Goal: Information Seeking & Learning: Find specific page/section

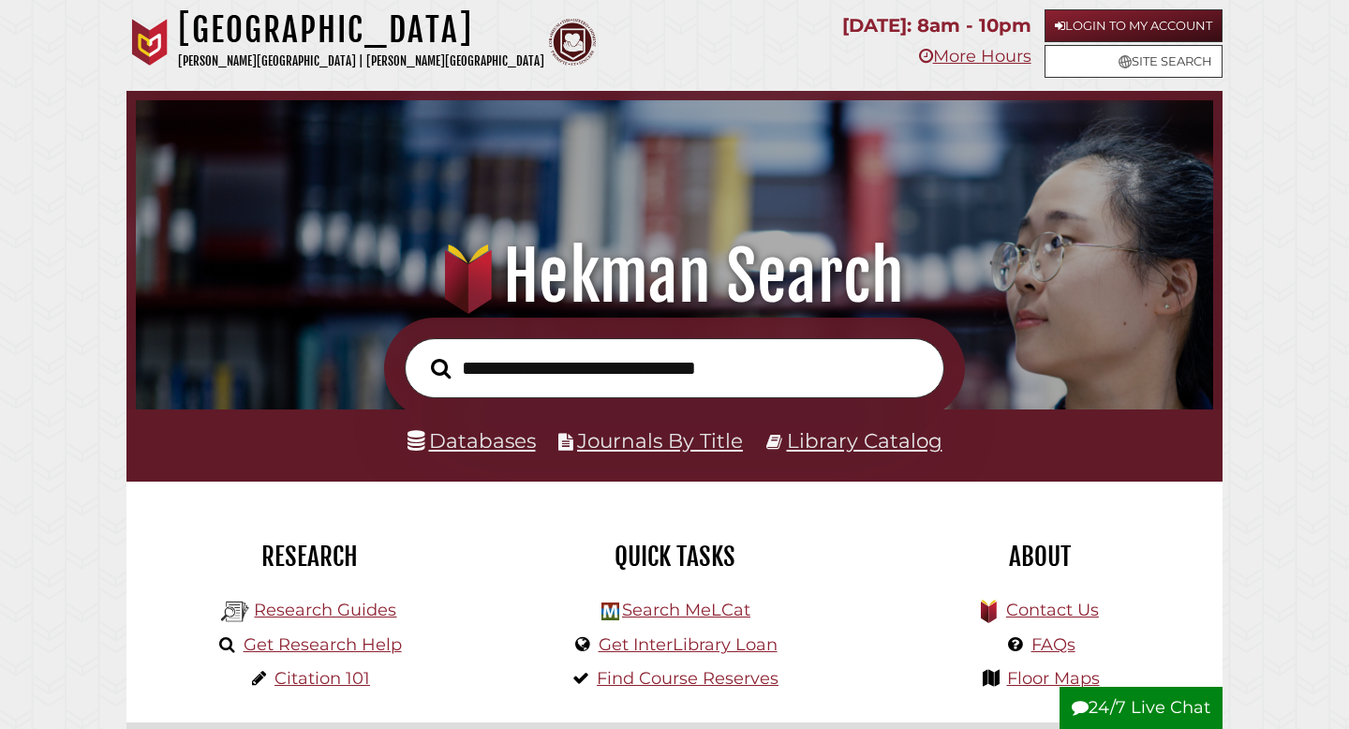
scroll to position [356, 1068]
click at [451, 434] on link "Databases" at bounding box center [471, 440] width 128 height 24
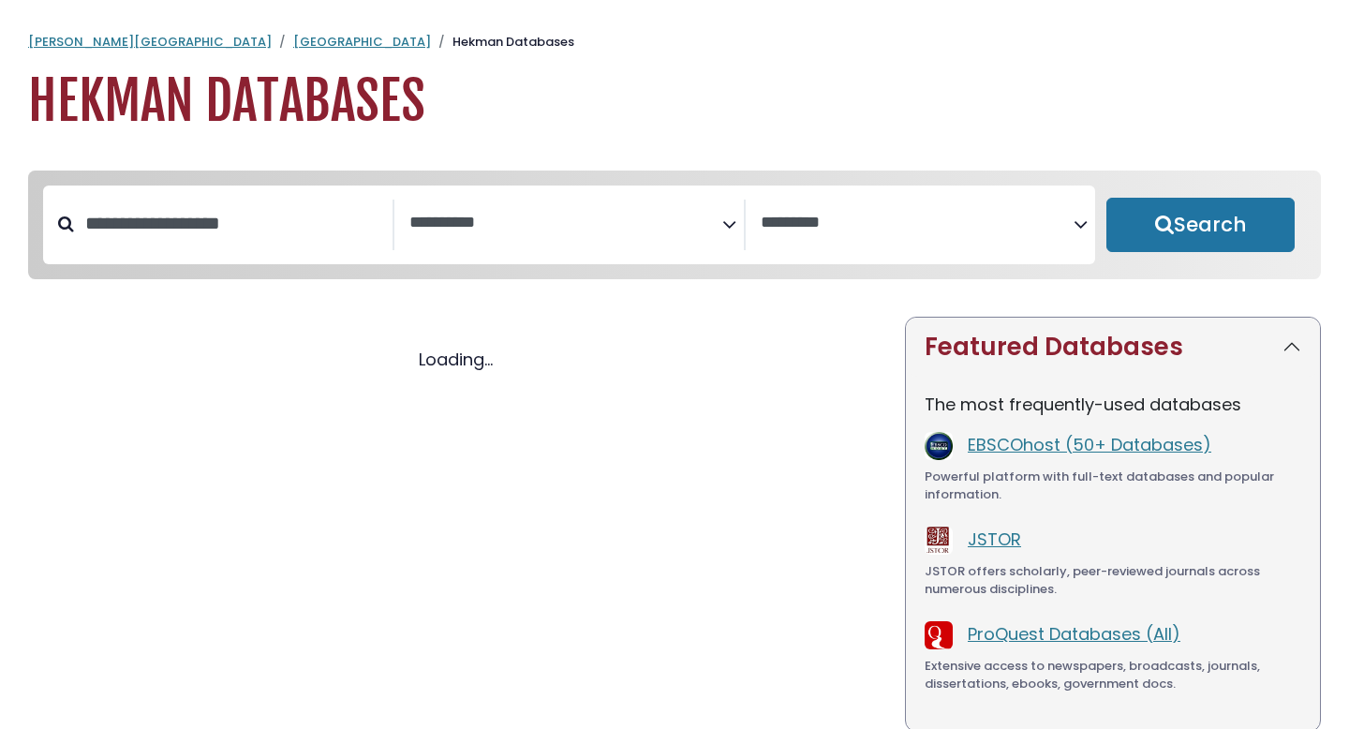
select select "Database Subject Filter"
select select "Database Vendors Filter"
select select "Database Subject Filter"
select select "Database Vendors Filter"
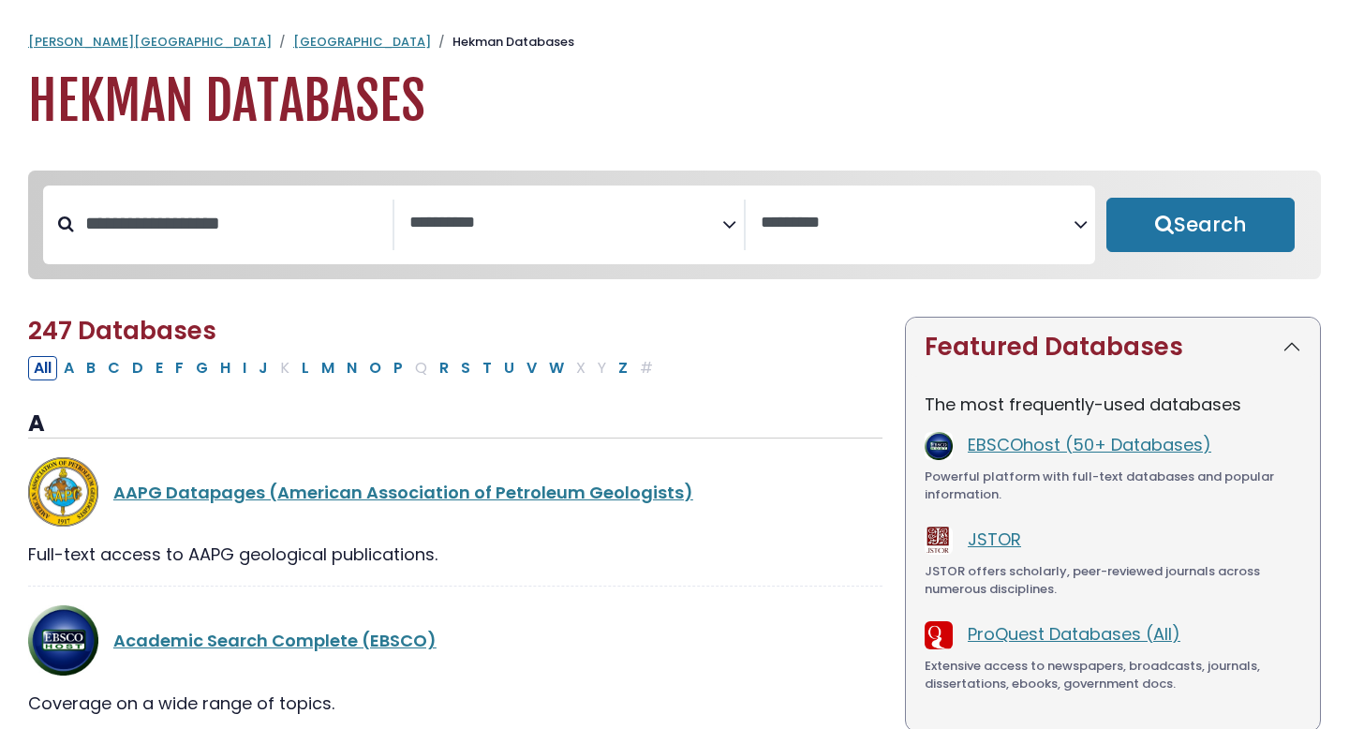
click at [469, 219] on textarea "Search" at bounding box center [565, 224] width 313 height 20
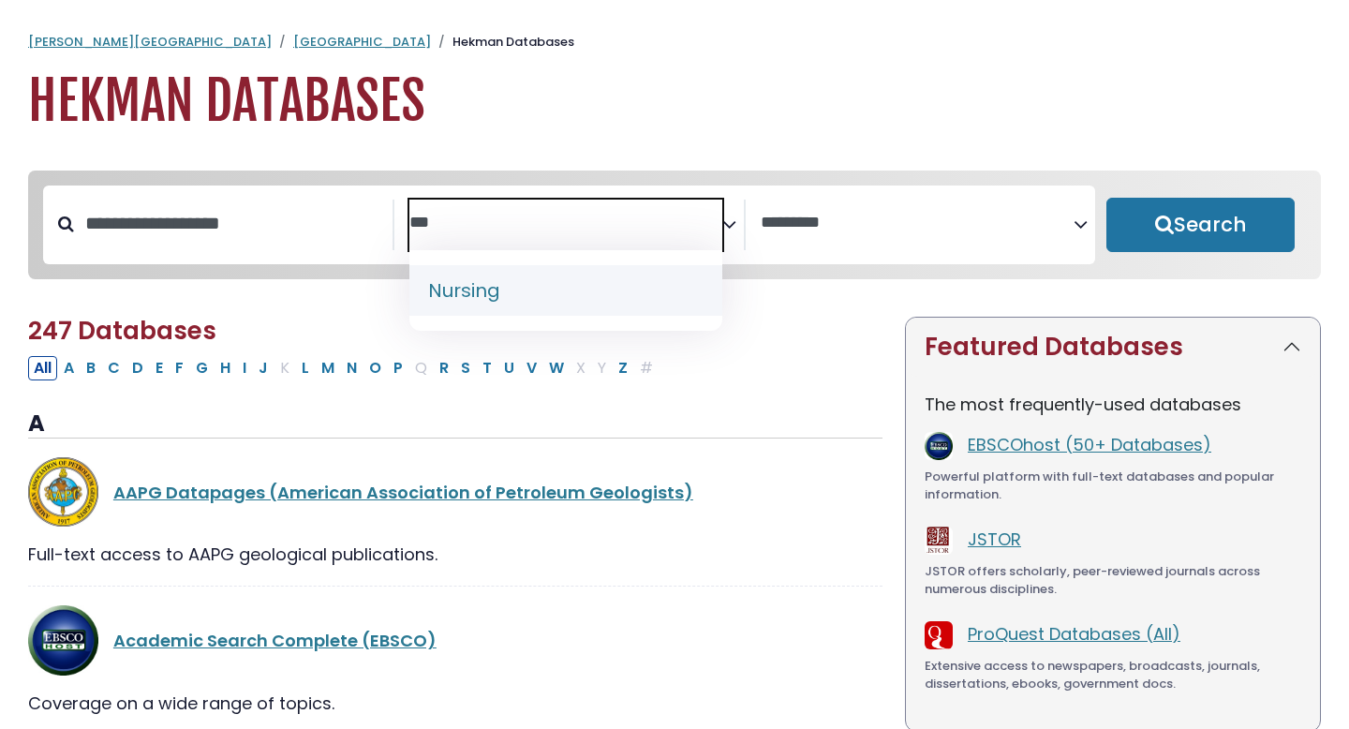
type textarea "***"
select select "*****"
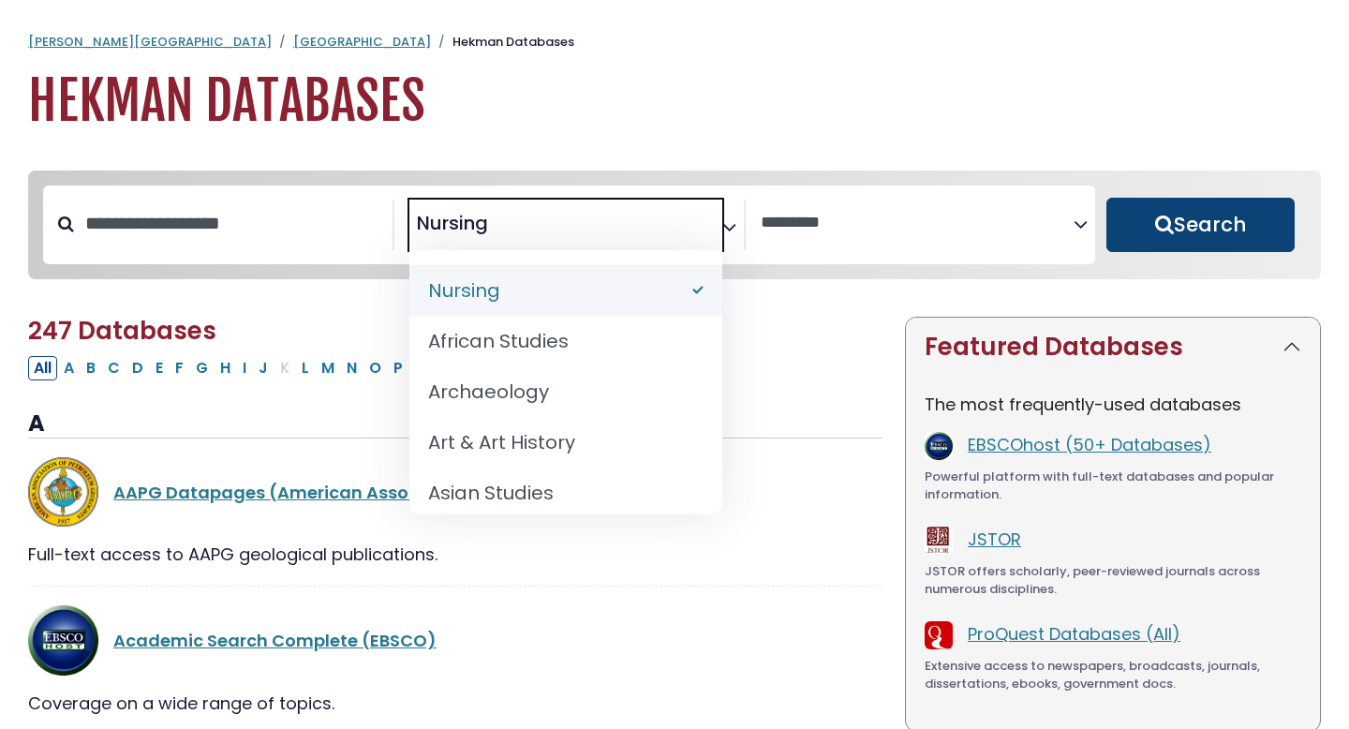
click at [1207, 217] on button "Search" at bounding box center [1200, 225] width 188 height 54
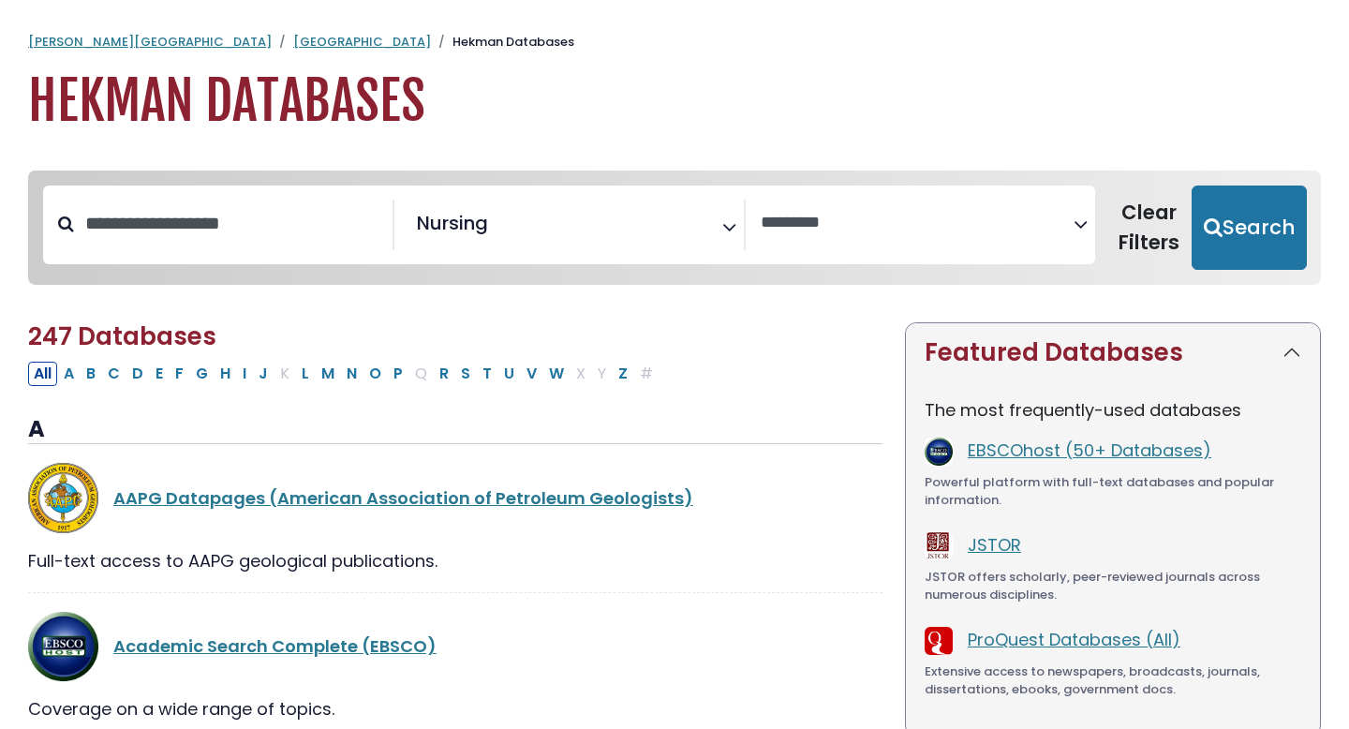
select select "Database Vendors Filter"
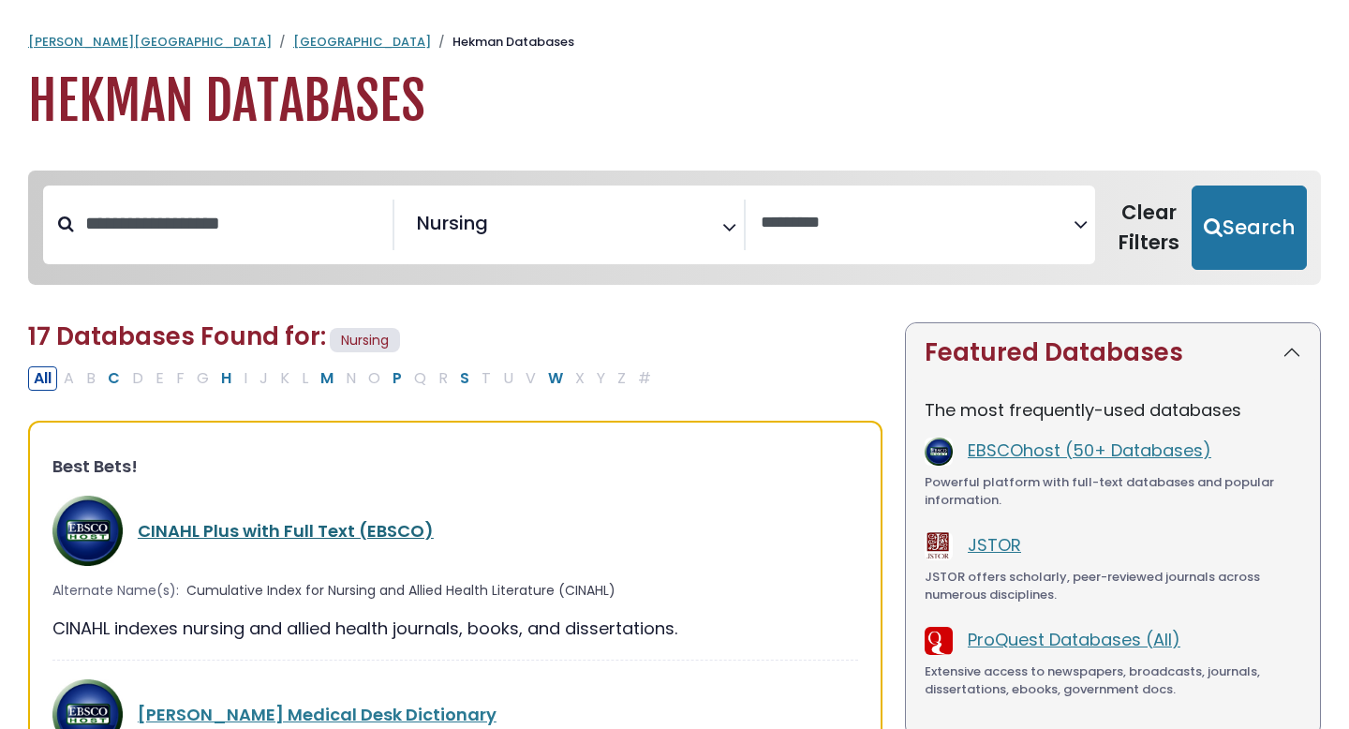
click at [287, 536] on link "CINAHL Plus with Full Text (EBSCO)" at bounding box center [286, 530] width 296 height 23
click at [265, 531] on link "CINAHL Plus with Full Text (EBSCO)" at bounding box center [286, 530] width 296 height 23
click at [282, 526] on link "CINAHL Plus with Full Text (EBSCO)" at bounding box center [286, 530] width 296 height 23
